Goal: Task Accomplishment & Management: Use online tool/utility

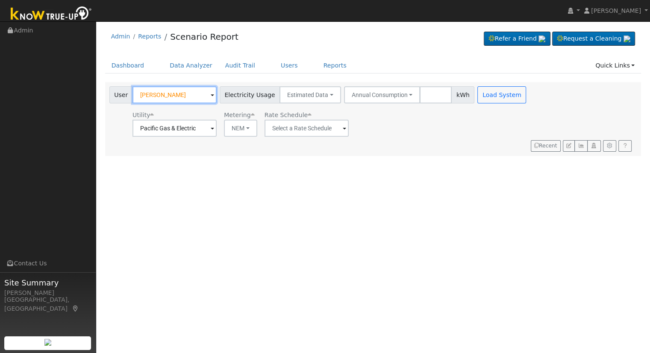
click at [179, 99] on input "[PERSON_NAME]" at bounding box center [174, 94] width 84 height 17
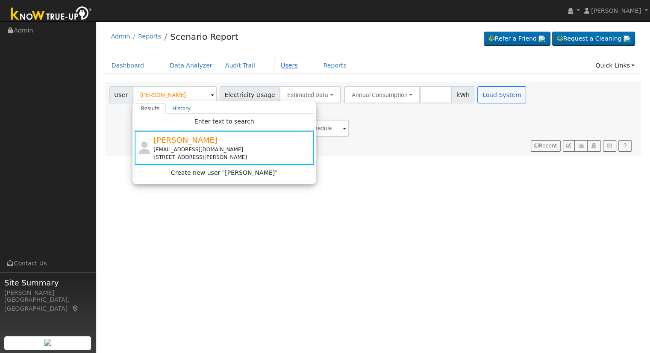
click at [274, 59] on link "Users" at bounding box center [289, 66] width 30 height 16
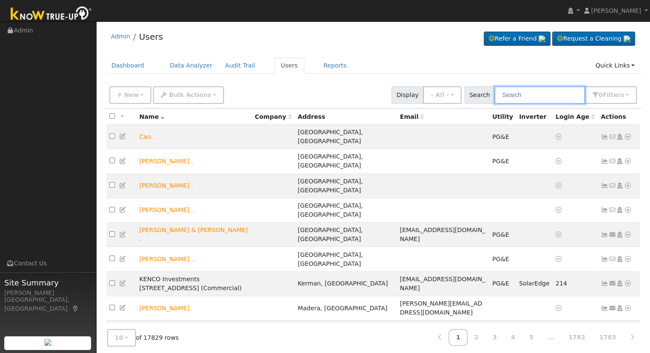
click at [538, 101] on input "text" at bounding box center [539, 95] width 91 height 18
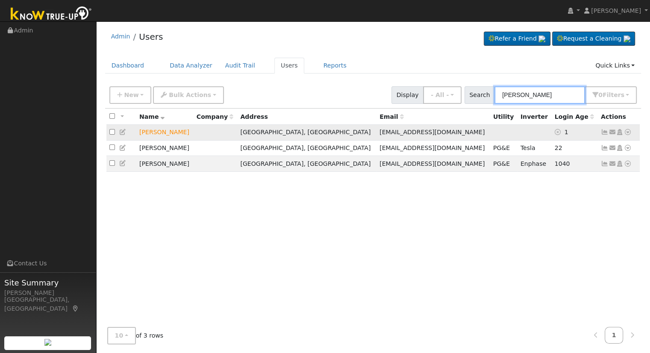
type input "[PERSON_NAME]"
click at [625, 132] on icon at bounding box center [628, 132] width 8 height 6
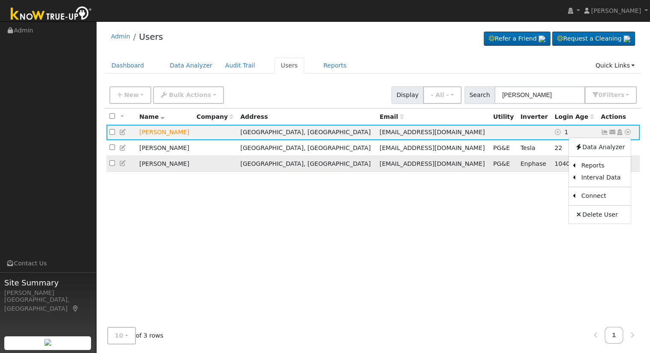
click at [595, 161] on ul "Data Analyzer Reports Scenario Health Check Energy Audit Account Timeline User …" at bounding box center [599, 181] width 63 height 86
click at [592, 165] on td "1040" at bounding box center [574, 164] width 46 height 16
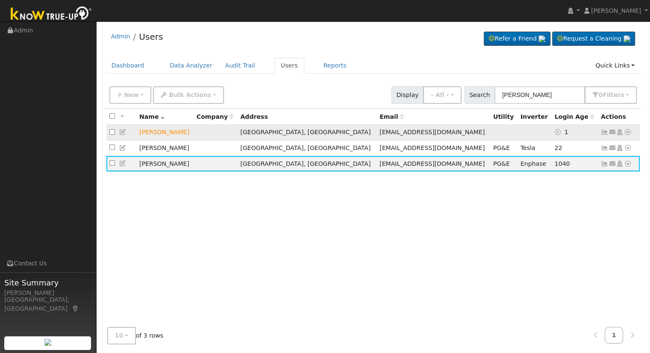
click at [630, 129] on link at bounding box center [628, 132] width 8 height 9
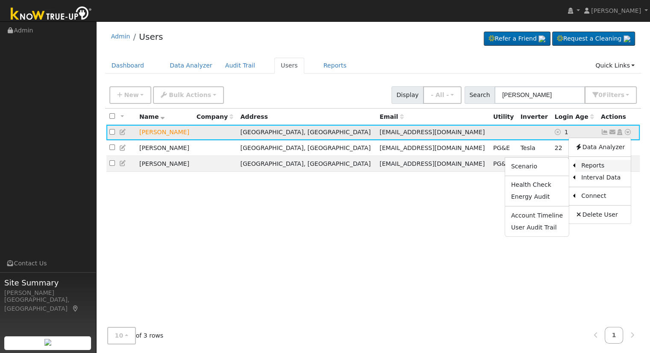
click at [601, 167] on link "Reports" at bounding box center [603, 166] width 56 height 12
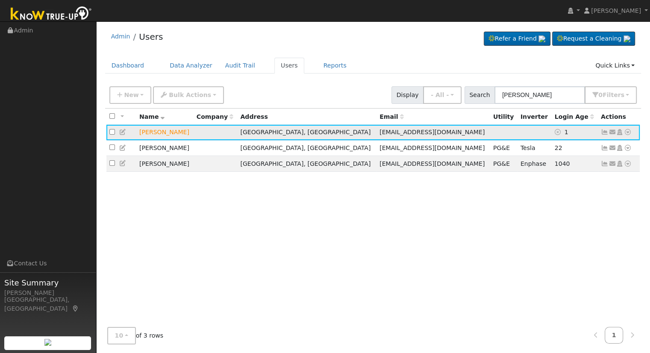
click at [629, 134] on icon at bounding box center [628, 132] width 8 height 6
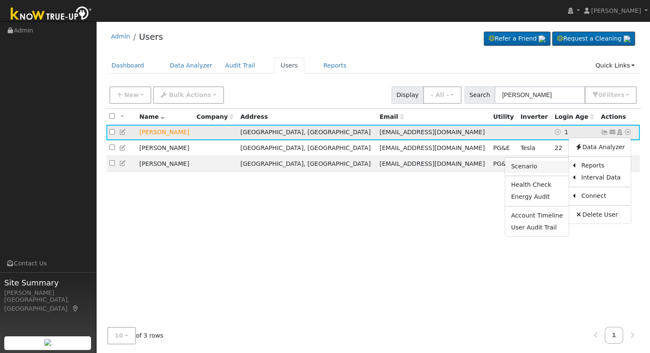
click at [552, 171] on link "Scenario" at bounding box center [537, 167] width 64 height 12
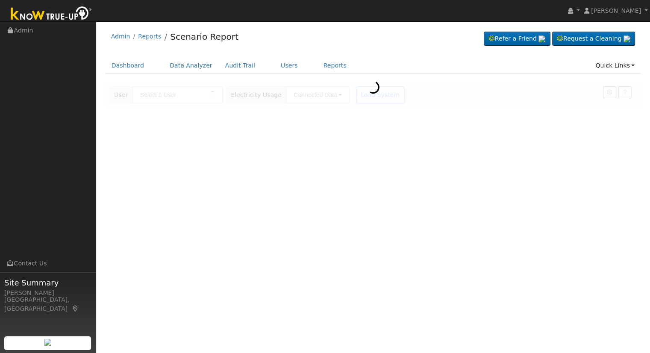
type input "[PERSON_NAME]"
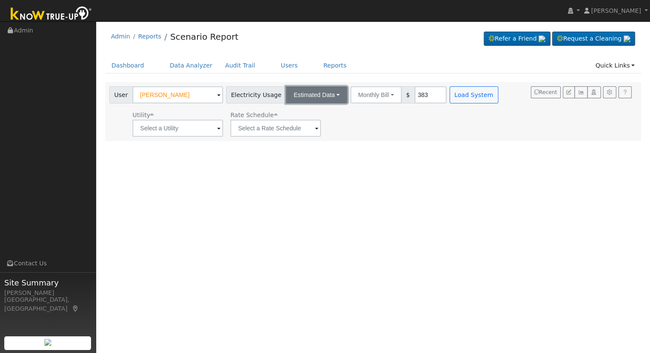
click at [314, 99] on button "Estimated Data" at bounding box center [317, 94] width 62 height 17
click at [368, 125] on div "Utility Rate Schedule" at bounding box center [305, 122] width 394 height 29
click at [332, 98] on button "Estimated Data" at bounding box center [317, 94] width 62 height 17
click at [310, 111] on link "Connected Data" at bounding box center [317, 114] width 61 height 12
click at [322, 97] on button "Connected Data" at bounding box center [318, 94] width 64 height 17
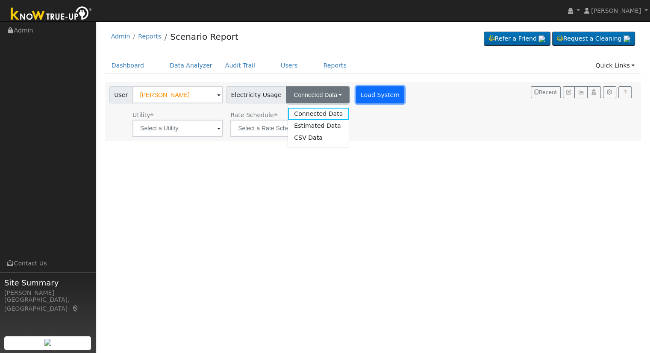
click at [362, 96] on button "Load System" at bounding box center [380, 94] width 49 height 17
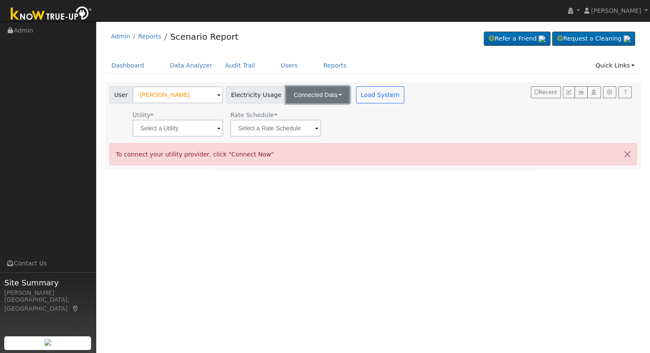
click at [333, 99] on button "Connected Data" at bounding box center [318, 94] width 64 height 17
click at [303, 127] on link "Estimated Data" at bounding box center [318, 126] width 61 height 12
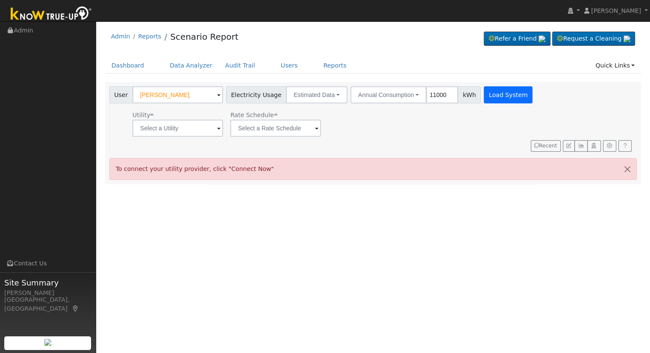
type input "11000"
click at [501, 103] on button "Load System" at bounding box center [508, 94] width 49 height 17
click at [492, 96] on button "Load System" at bounding box center [508, 94] width 49 height 17
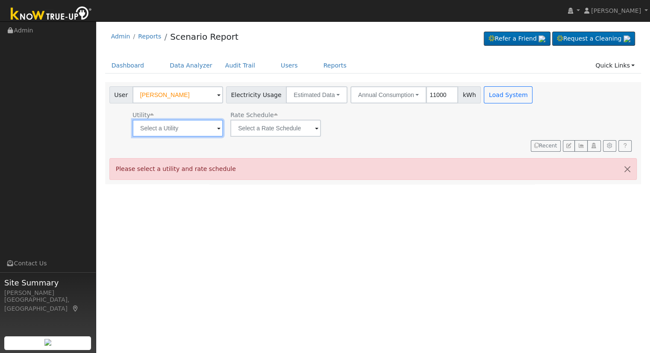
click at [195, 125] on input "text" at bounding box center [177, 128] width 91 height 17
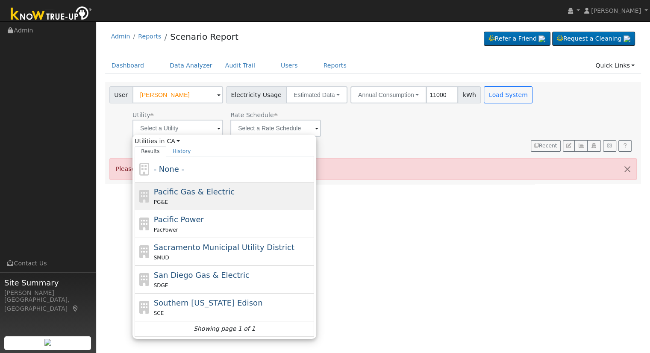
click at [186, 200] on div "PG&E" at bounding box center [233, 201] width 158 height 9
type input "Pacific Gas & Electric"
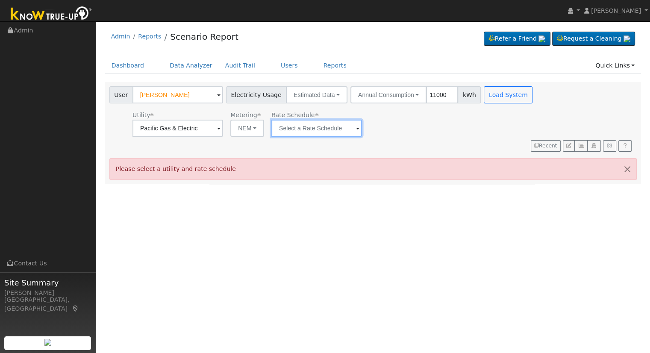
click at [223, 123] on input "text" at bounding box center [177, 128] width 91 height 17
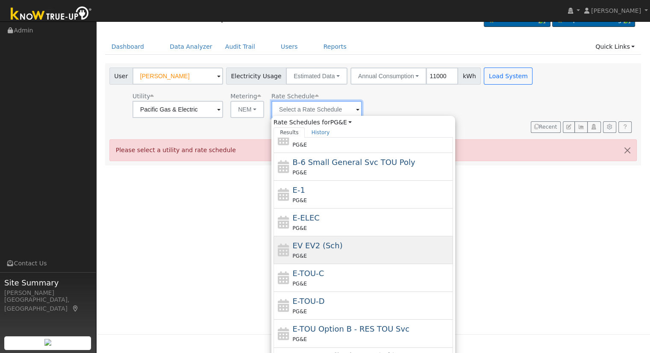
scroll to position [29, 0]
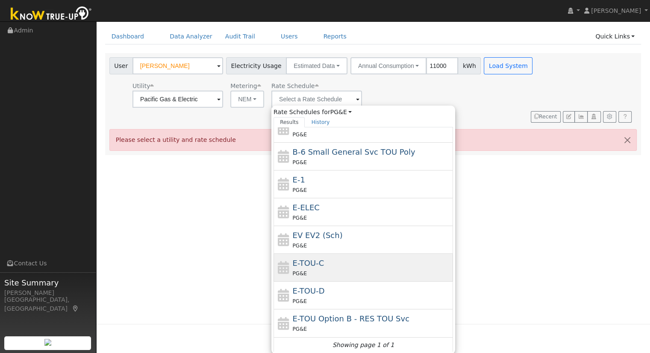
click at [316, 261] on span "E-TOU-C" at bounding box center [309, 262] width 32 height 9
type input "E-TOU-C"
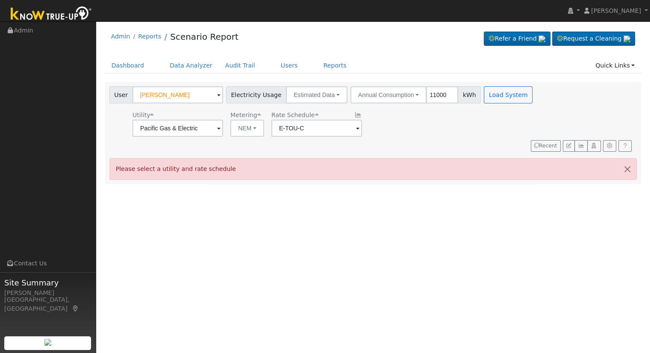
scroll to position [0, 0]
click at [484, 93] on button "Load System" at bounding box center [508, 94] width 49 height 17
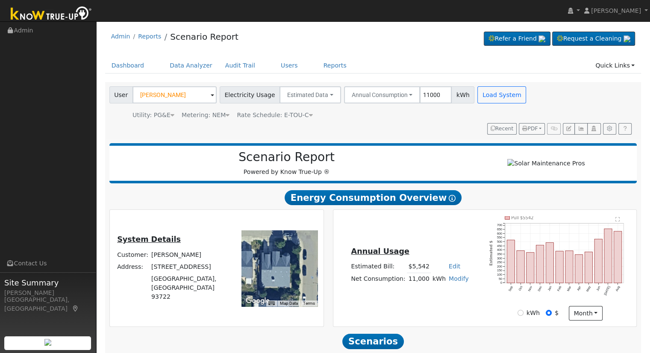
scroll to position [82, 0]
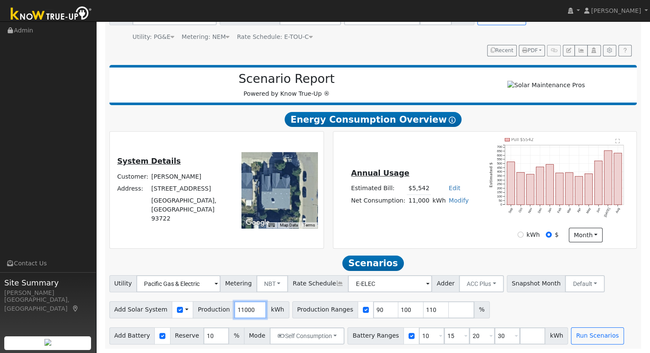
click at [237, 313] on input "11000" at bounding box center [250, 309] width 32 height 17
type input "17120"
click at [363, 311] on input "checkbox" at bounding box center [366, 310] width 6 height 6
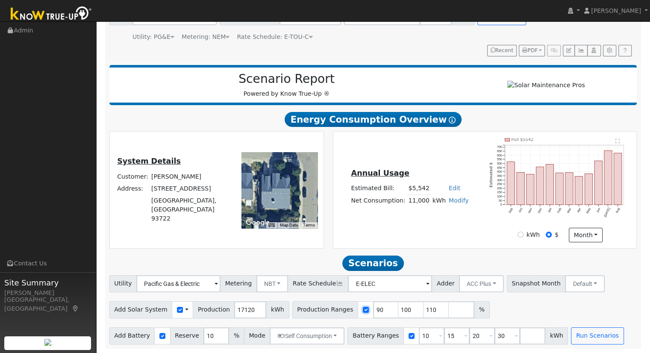
checkbox input "false"
click at [419, 336] on input "10" at bounding box center [432, 335] width 26 height 17
type input "15"
type input "20"
type input "30"
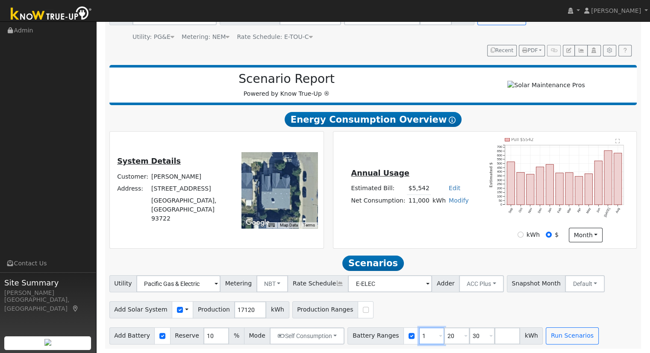
type input "20"
type input "30"
type input "3"
type input "20"
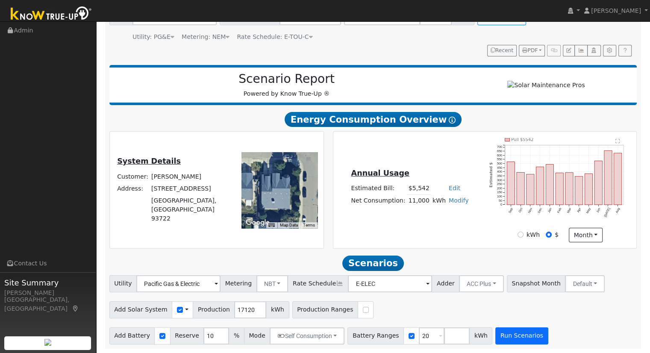
drag, startPoint x: 510, startPoint y: 325, endPoint x: 506, endPoint y: 337, distance: 13.0
click at [507, 334] on div "Add Battery Reserve 10 % Mode Self Consumption Self Consumption Peak Savings AC…" at bounding box center [373, 334] width 530 height 20
click at [506, 337] on button "Run Scenarios" at bounding box center [521, 335] width 53 height 17
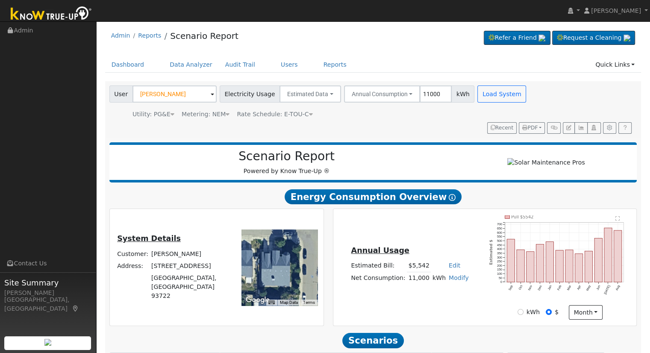
scroll to position [0, 0]
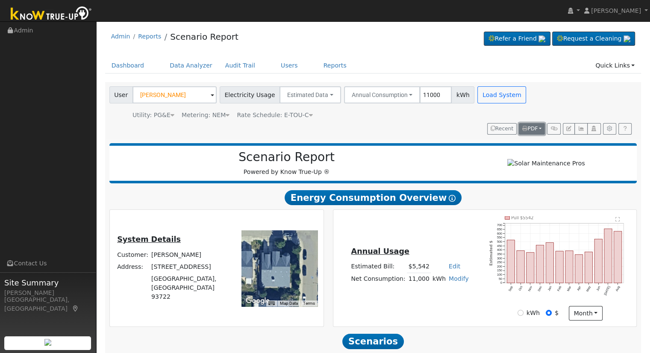
click at [542, 129] on button "PDF" at bounding box center [532, 129] width 26 height 12
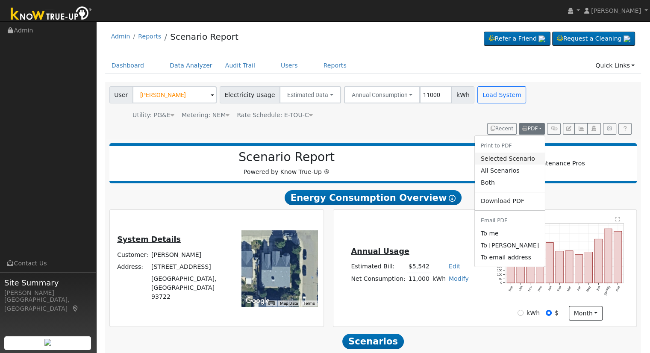
click at [520, 157] on link "Selected Scenario" at bounding box center [510, 158] width 70 height 12
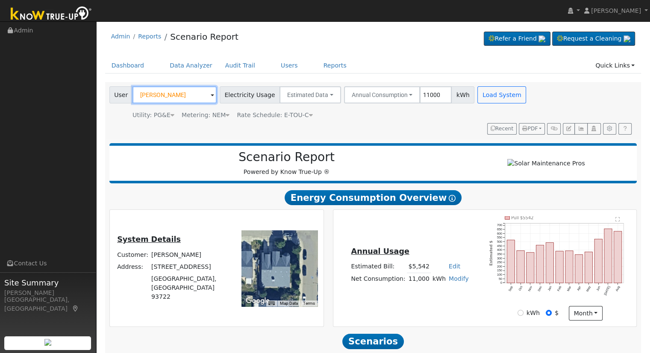
click at [174, 94] on input "[PERSON_NAME]" at bounding box center [174, 94] width 84 height 17
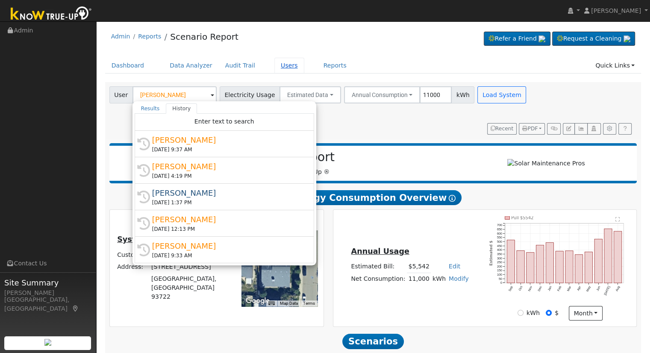
click at [274, 67] on link "Users" at bounding box center [289, 66] width 30 height 16
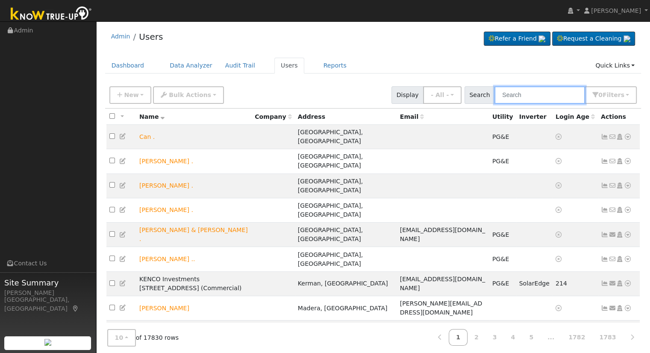
click at [545, 96] on input "text" at bounding box center [539, 95] width 91 height 18
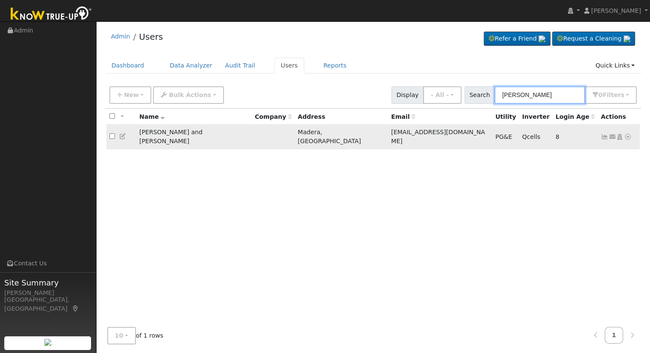
type input "Mohammad Iqbal"
click at [618, 135] on icon at bounding box center [619, 137] width 8 height 6
